Goal: Check status: Check status

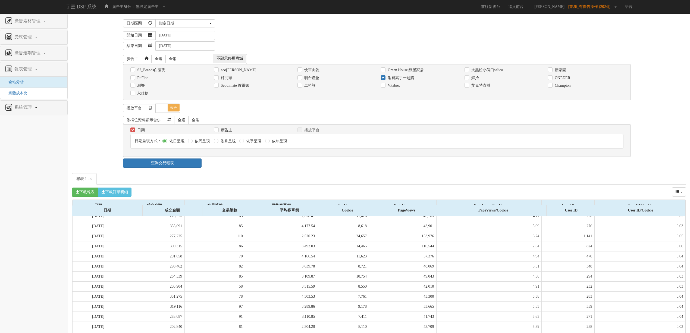
select select "Custom"
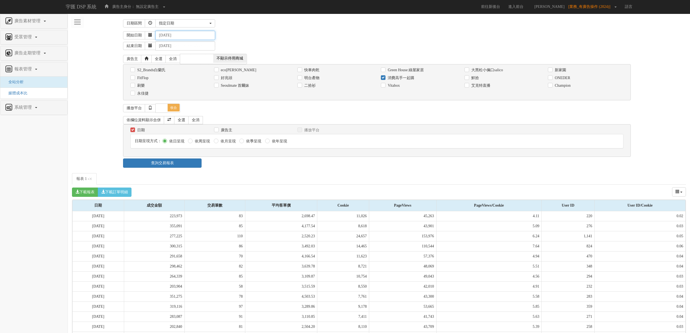
click at [174, 37] on input "[DATE]" at bounding box center [185, 35] width 60 height 9
type input "[DATE]"
click at [272, 35] on div "開始日期 [DATE]" at bounding box center [404, 35] width 563 height 9
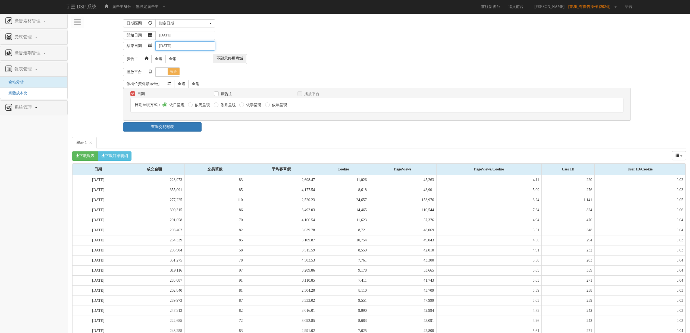
click at [174, 48] on input "[DATE]" at bounding box center [185, 45] width 60 height 9
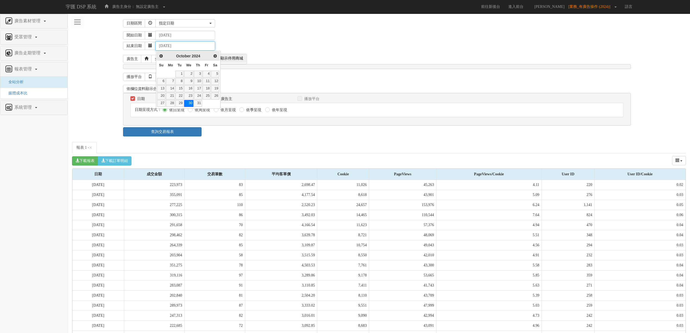
click at [181, 49] on input "[DATE]" at bounding box center [185, 45] width 60 height 9
type input "[DATE]"
click at [274, 43] on div "結束日期 [DATE]" at bounding box center [404, 45] width 563 height 11
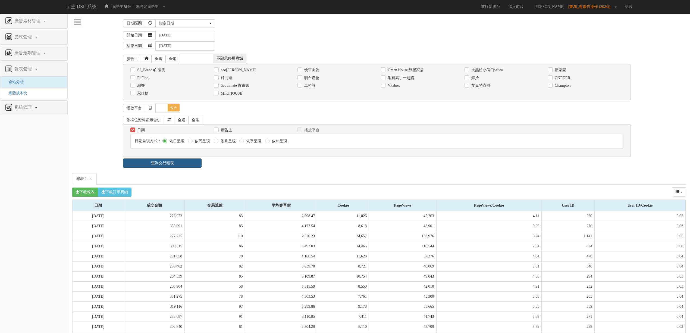
click at [193, 155] on div "日期 廣告主 播放平台 日期呈現方式： 依日呈現 依周呈現 依月呈現" at bounding box center [376, 140] width 507 height 33
click at [193, 163] on link "查詢交易報表" at bounding box center [162, 162] width 79 height 9
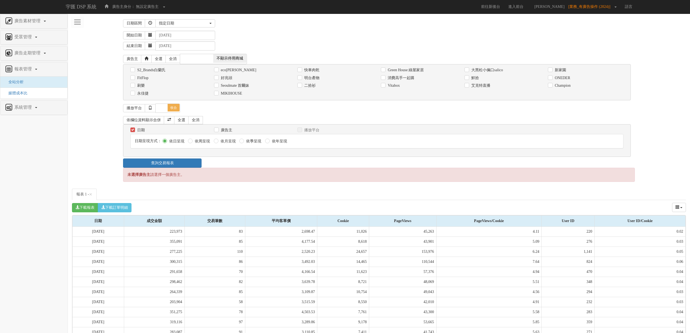
click at [411, 75] on div "消費高手一起購" at bounding box center [418, 78] width 83 height 8
click at [406, 76] on label "消費高手一起購" at bounding box center [400, 77] width 28 height 5
click at [384, 76] on input "消費高手一起購" at bounding box center [383, 78] width 4 height 4
checkbox input "true"
click at [180, 164] on link "查詢交易報表" at bounding box center [162, 162] width 79 height 9
